Goal: Information Seeking & Learning: Learn about a topic

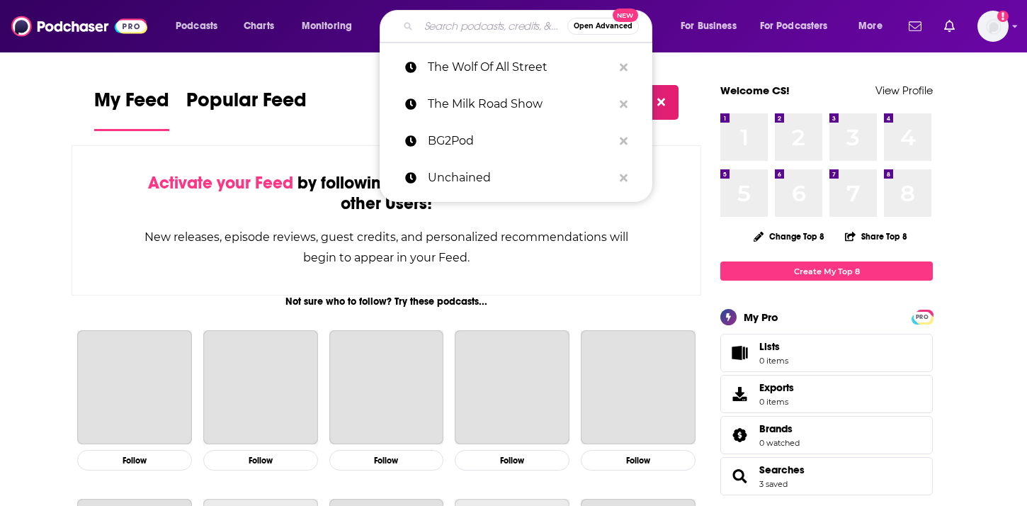
click at [461, 25] on input "Search podcasts, credits, & more..." at bounding box center [493, 26] width 149 height 23
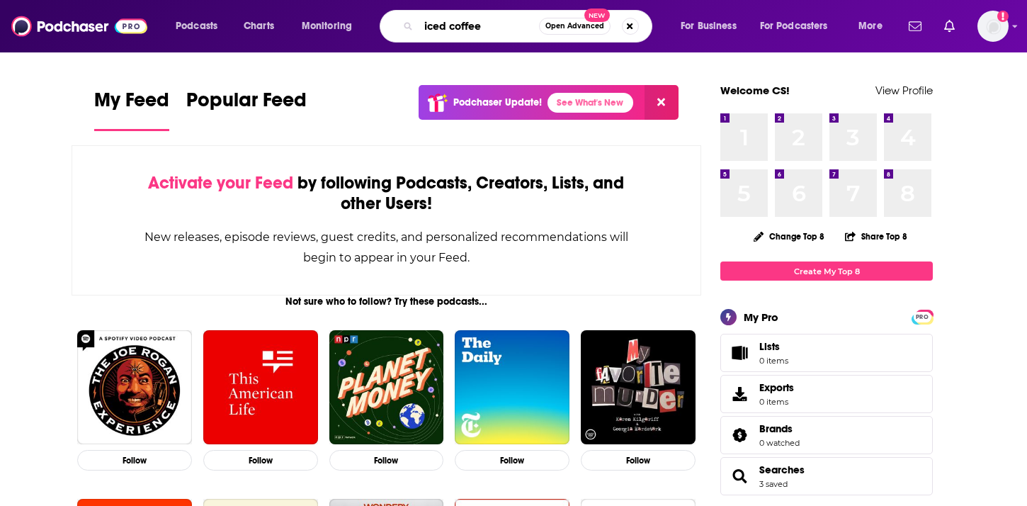
type input "iced coffee"
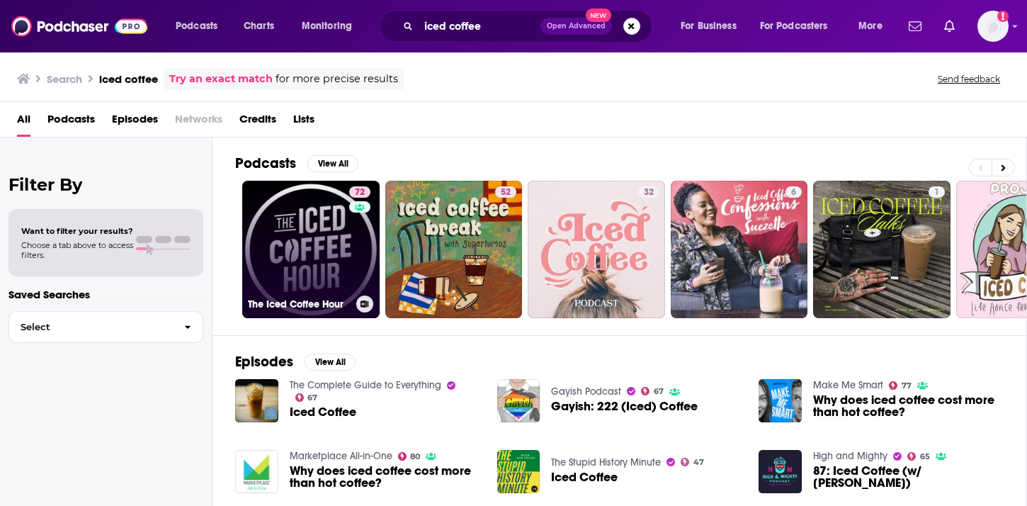
click at [326, 227] on link "72 The Iced Coffee Hour" at bounding box center [310, 249] width 137 height 137
